Goal: Task Accomplishment & Management: Manage account settings

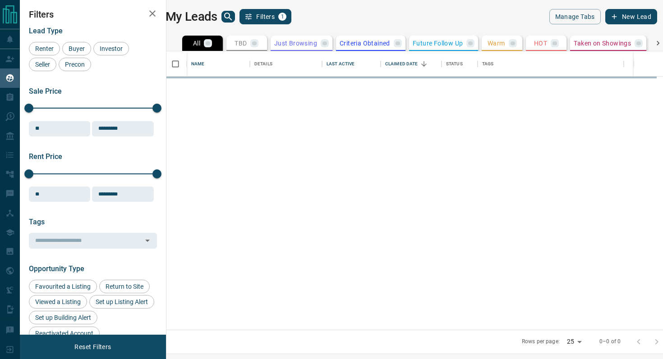
scroll to position [279, 492]
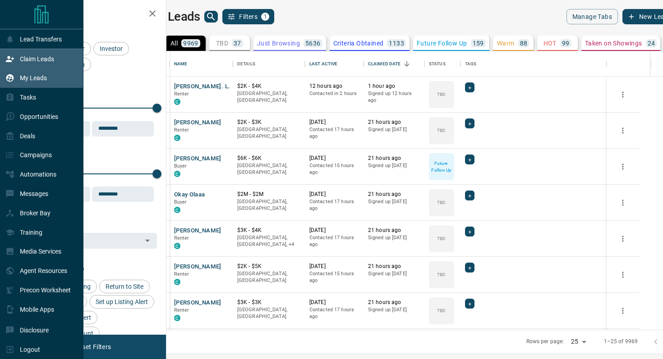
click at [39, 53] on div "Claim Leads" at bounding box center [29, 58] width 49 height 15
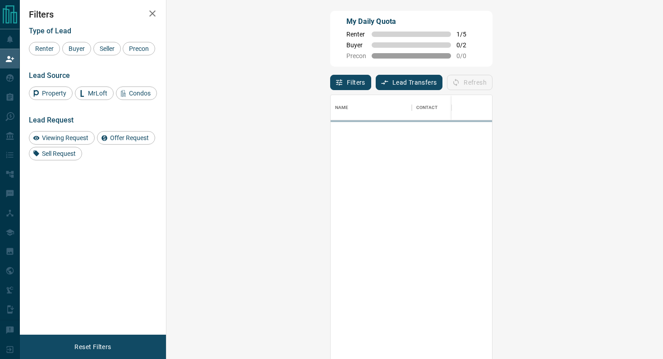
scroll to position [273, 477]
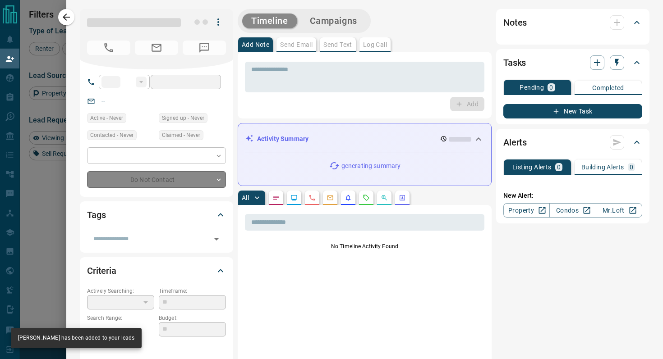
type input "**"
type input "**********"
type input "*"
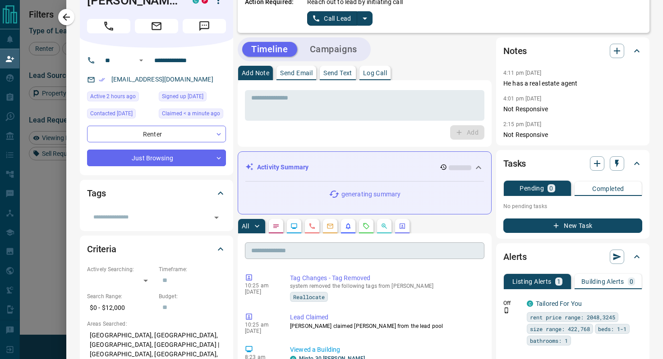
scroll to position [0, 0]
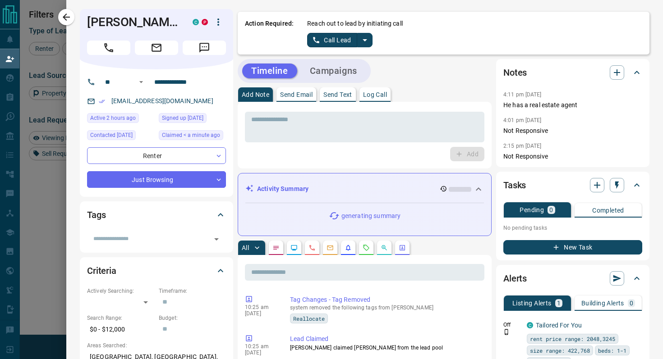
click at [366, 35] on icon "split button" at bounding box center [364, 40] width 11 height 11
click at [346, 72] on li "Log Manual Call" at bounding box center [339, 71] width 55 height 14
click at [331, 41] on button "Log Manual Call" at bounding box center [336, 40] width 59 height 14
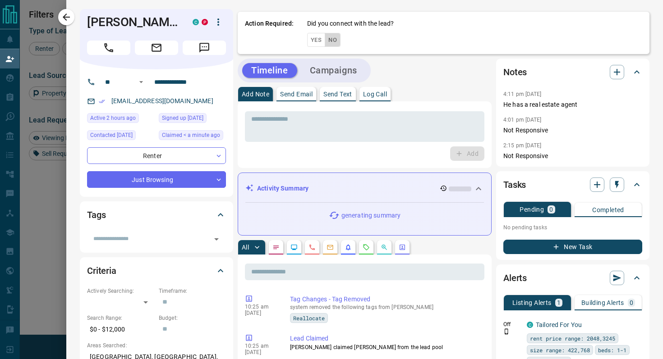
click at [331, 41] on button "No" at bounding box center [333, 40] width 16 height 14
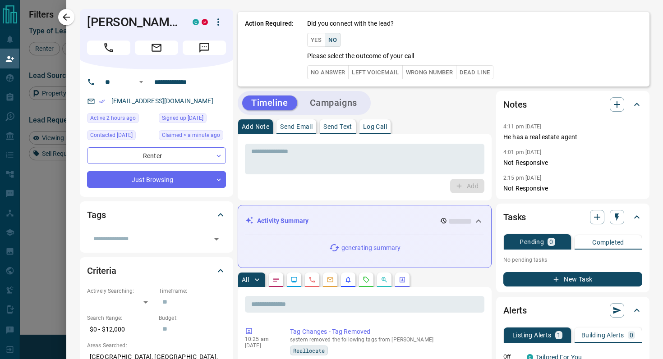
click at [330, 73] on button "No Answer" at bounding box center [327, 72] width 41 height 14
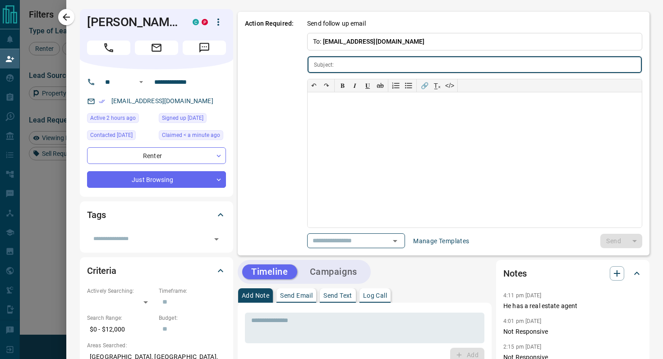
type input "**********"
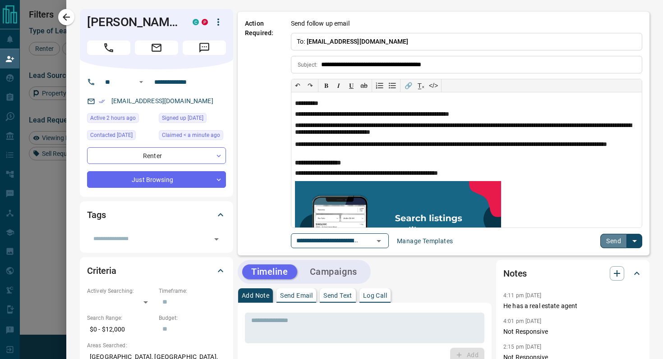
click at [608, 239] on button "Send" at bounding box center [613, 241] width 27 height 14
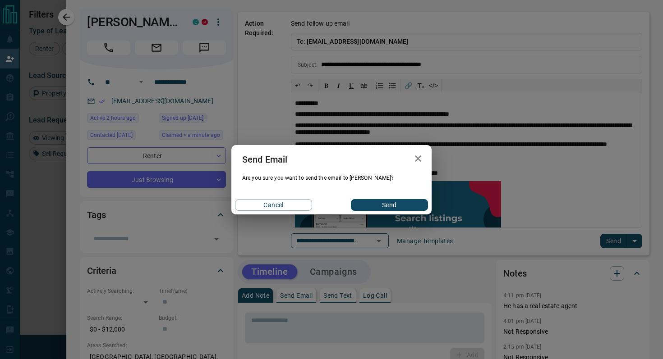
click at [417, 206] on button "Send" at bounding box center [389, 205] width 77 height 12
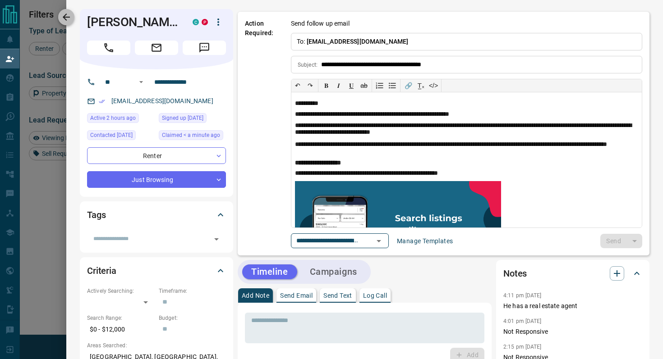
click at [63, 11] on button "button" at bounding box center [66, 17] width 16 height 16
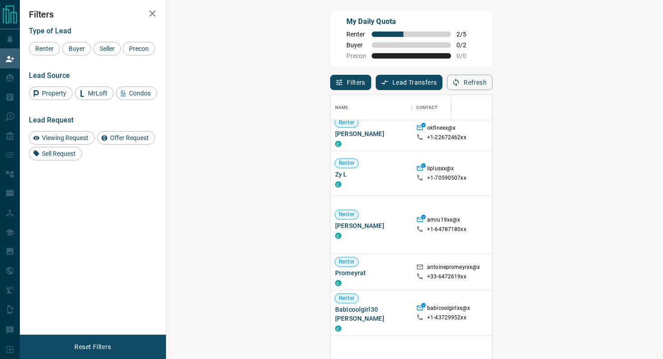
scroll to position [1418, 0]
